Goal: Task Accomplishment & Management: Use online tool/utility

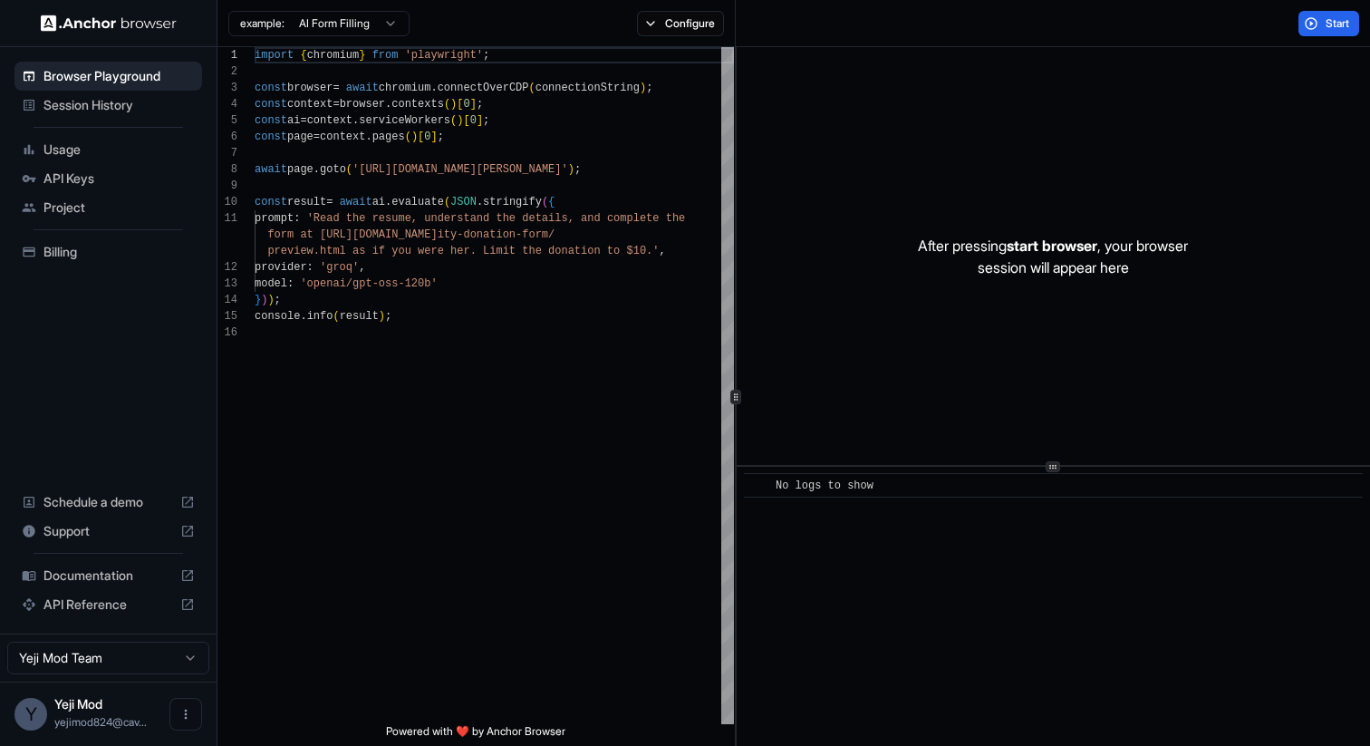
scroll to position [163, 0]
click at [111, 101] on span "Session History" at bounding box center [119, 105] width 151 height 18
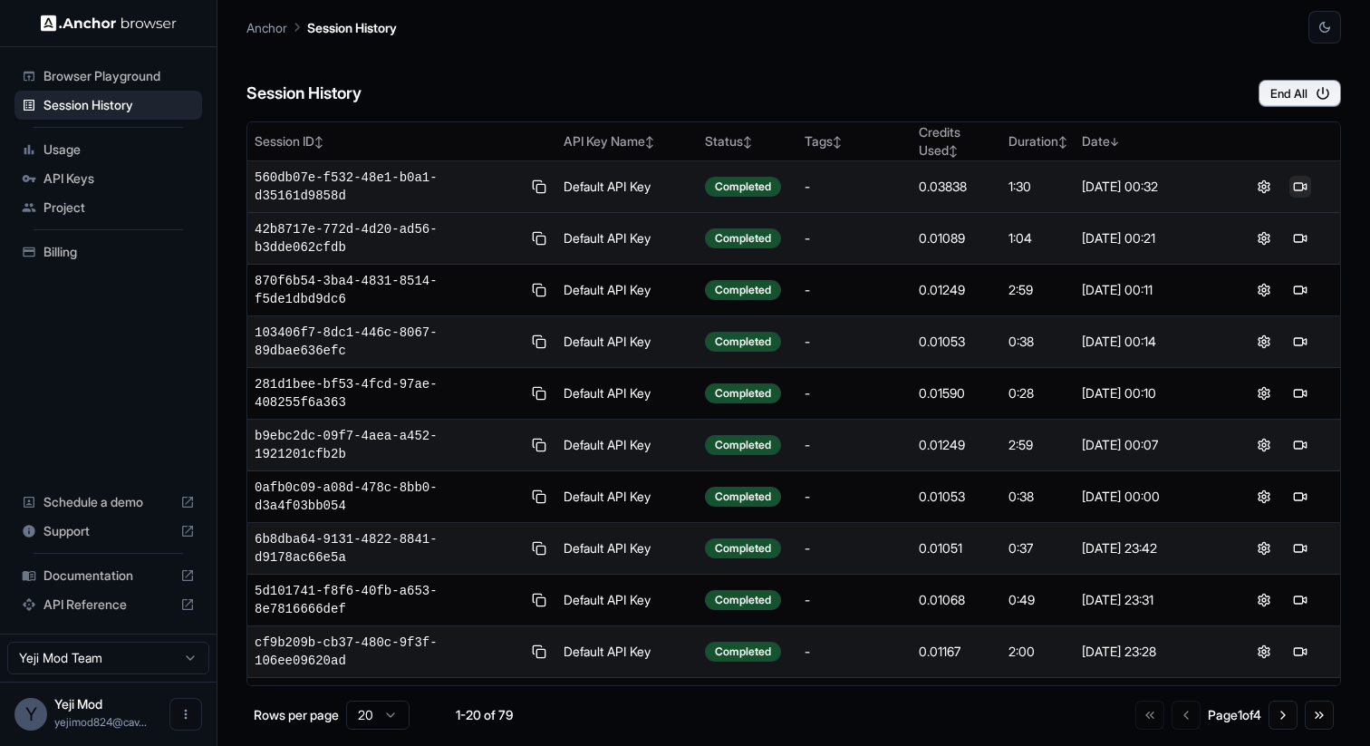
click at [1298, 187] on button at bounding box center [1301, 187] width 22 height 22
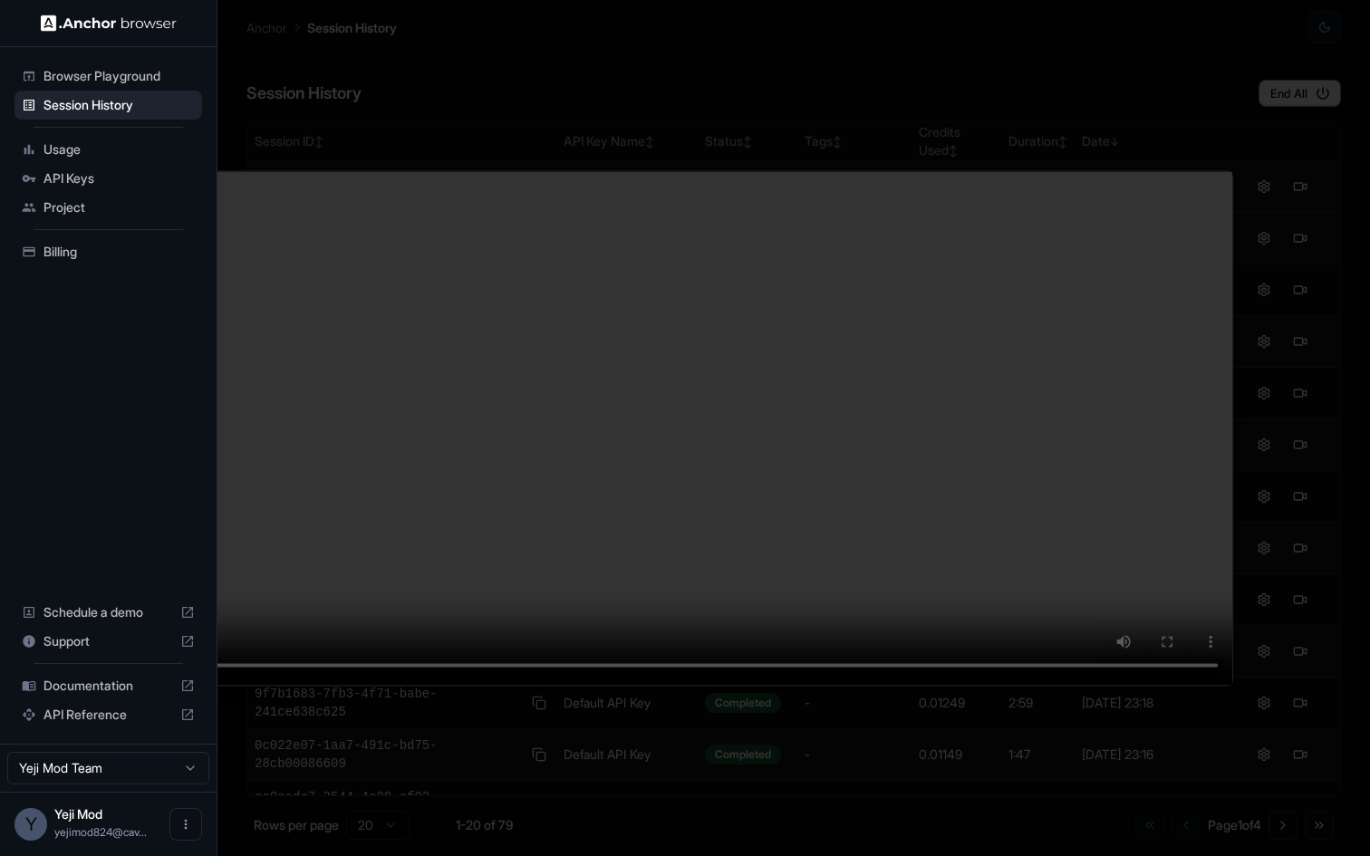
click at [551, 558] on video at bounding box center [685, 428] width 1095 height 514
click at [507, 685] on video at bounding box center [685, 428] width 1095 height 514
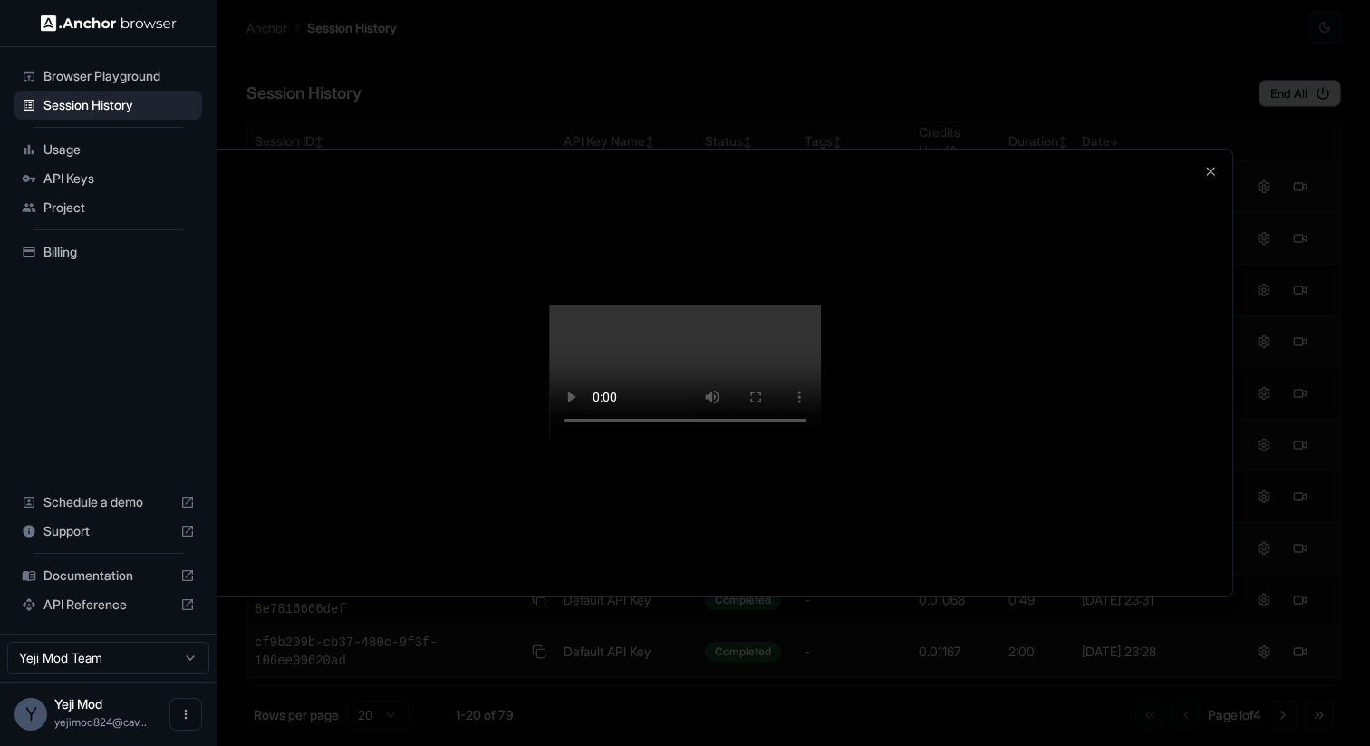
click at [821, 305] on video at bounding box center [685, 373] width 272 height 136
click at [655, 440] on video at bounding box center [685, 373] width 272 height 136
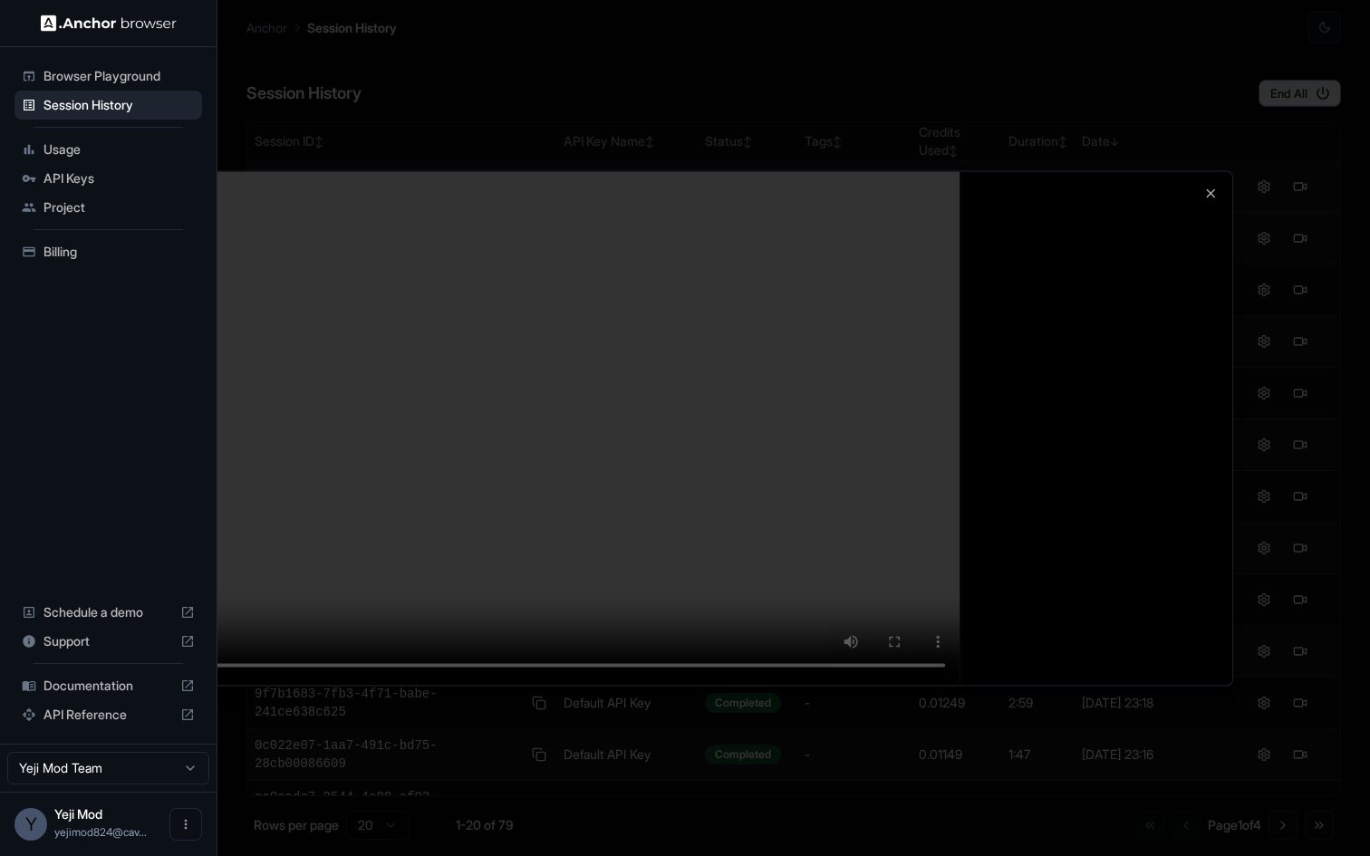
click at [865, 685] on video at bounding box center [685, 428] width 1095 height 514
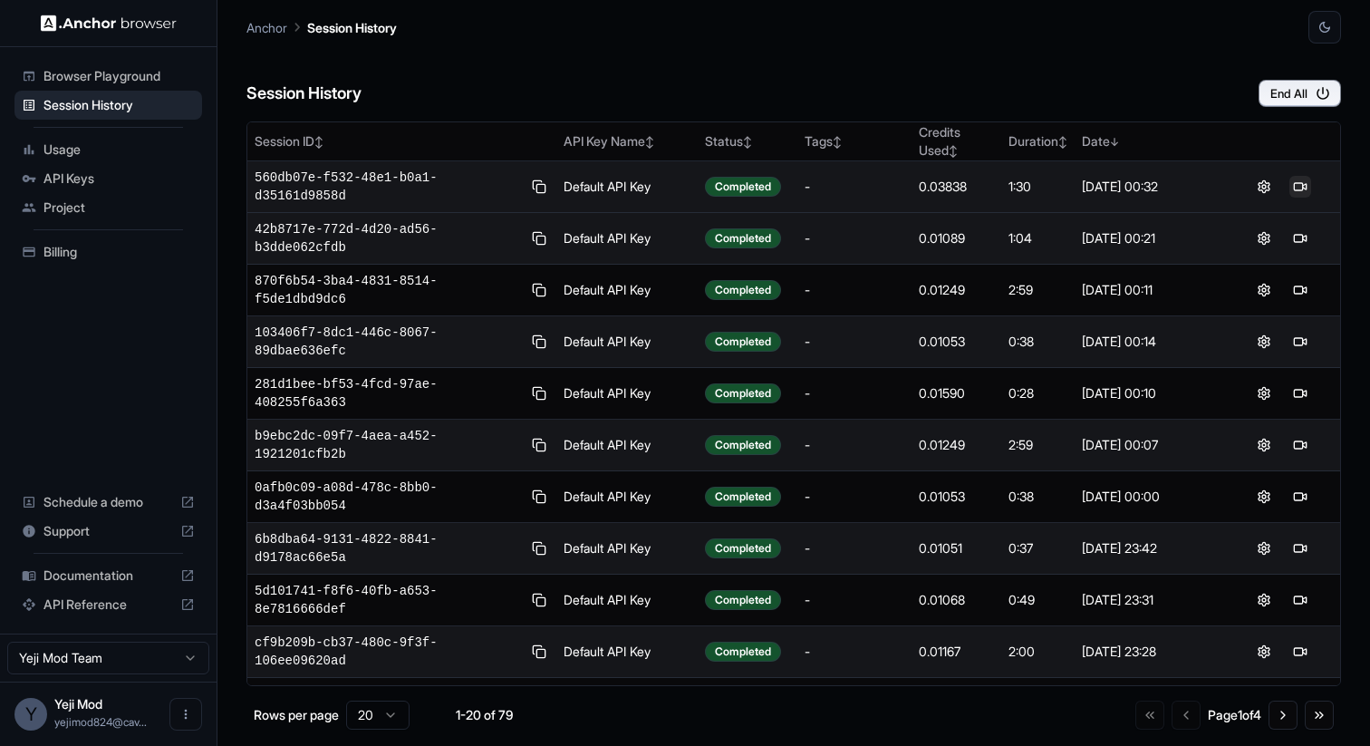
click at [1292, 194] on button at bounding box center [1301, 187] width 22 height 22
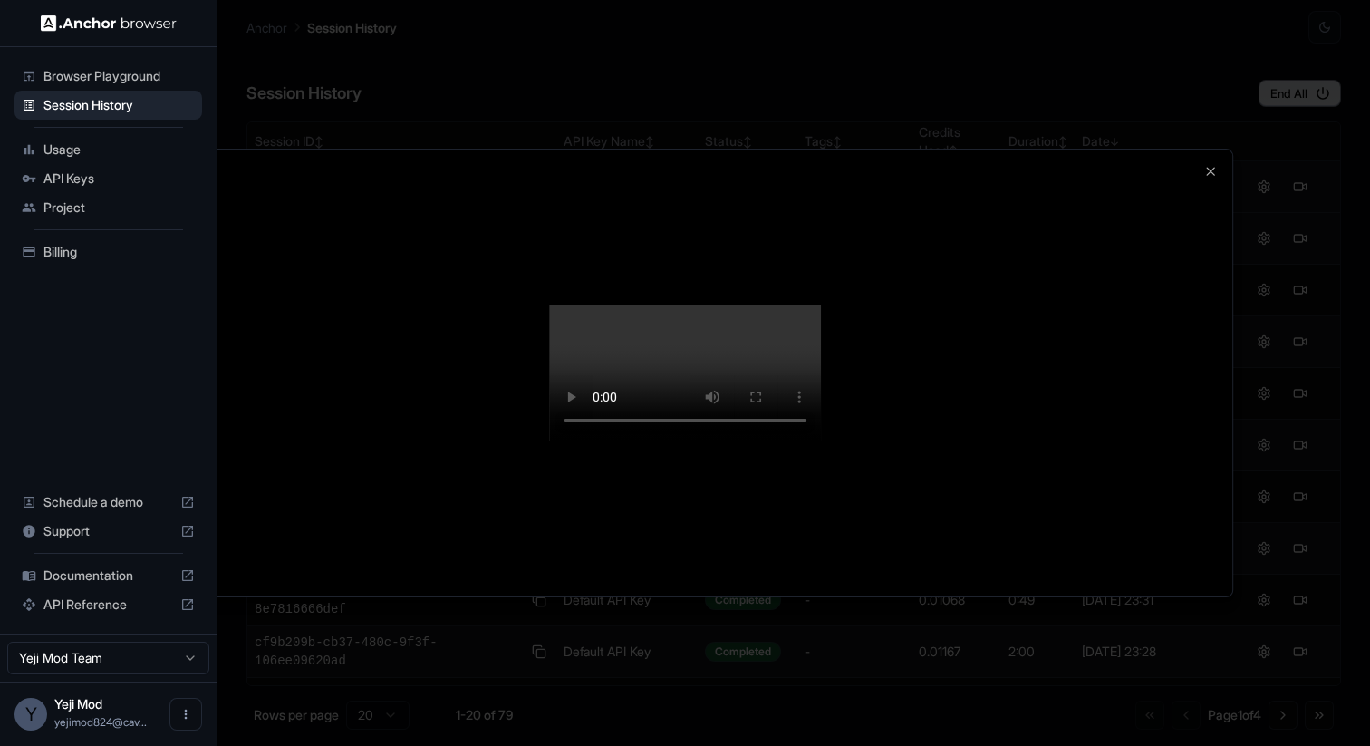
click at [783, 440] on video at bounding box center [685, 373] width 272 height 136
click at [623, 440] on video at bounding box center [685, 373] width 272 height 136
